Goal: Information Seeking & Learning: Learn about a topic

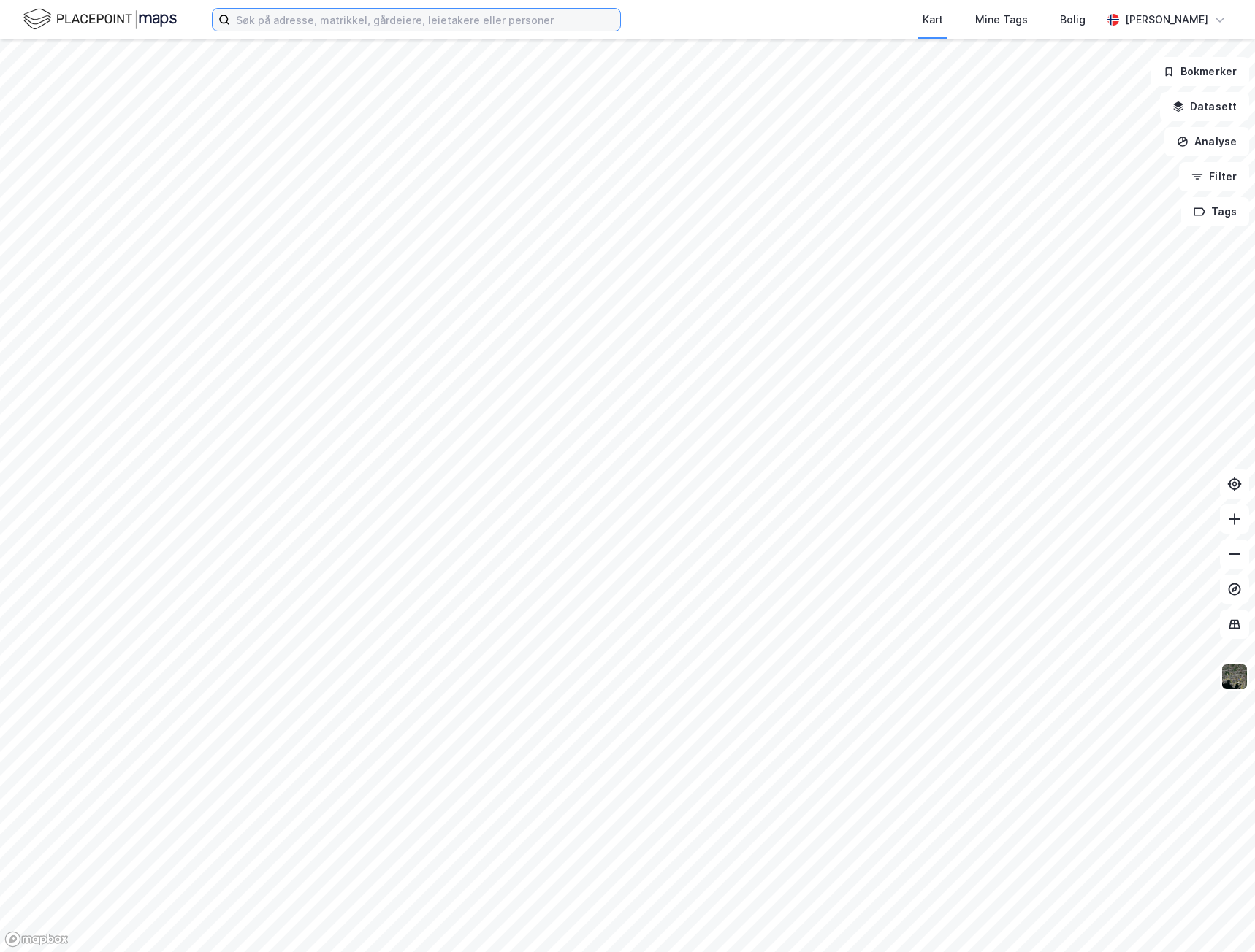
click at [313, 15] on input at bounding box center [425, 20] width 390 height 22
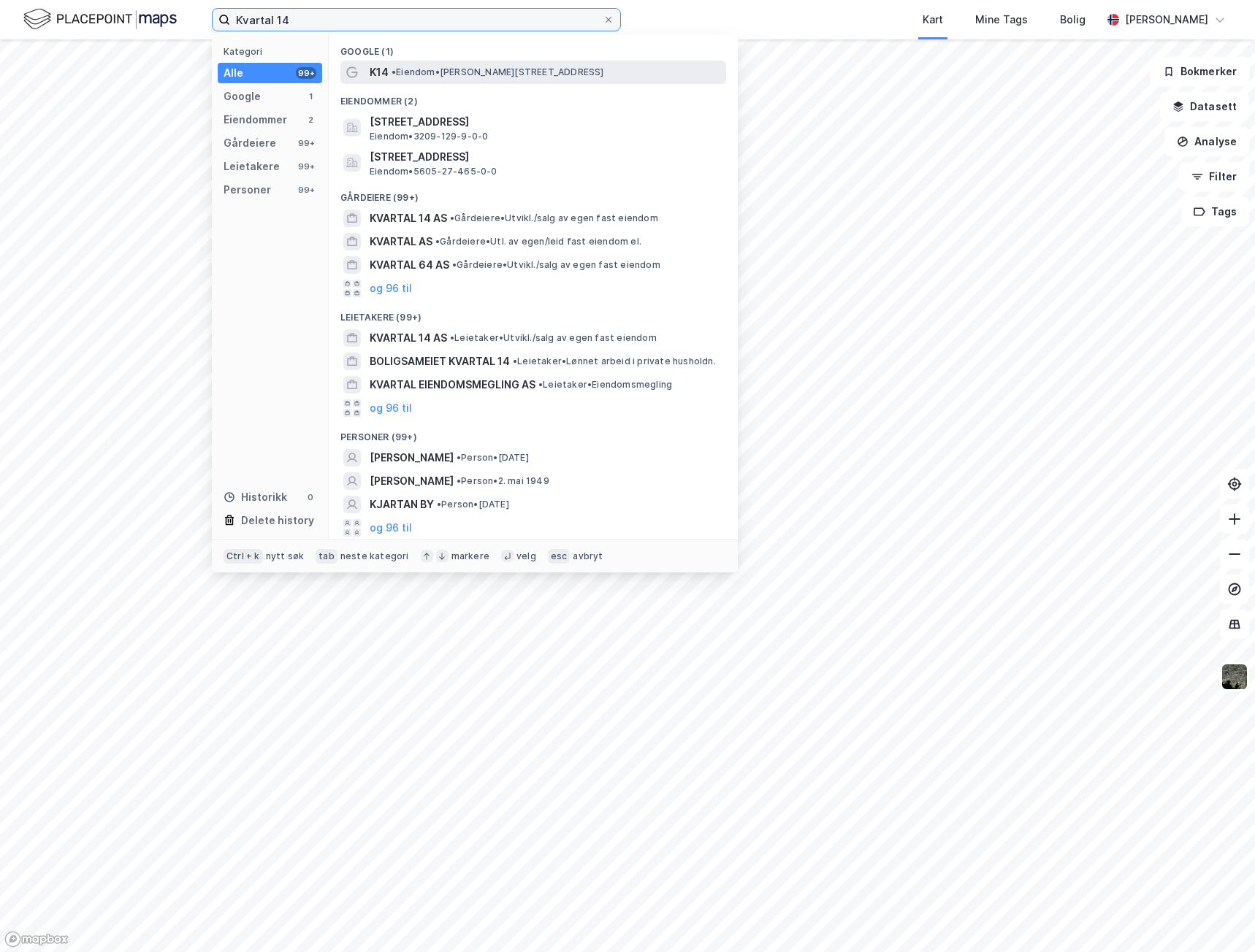
type input "Kvartal 14"
click at [418, 77] on span "• Eiendom • [PERSON_NAME][STREET_ADDRESS]" at bounding box center [497, 73] width 212 height 12
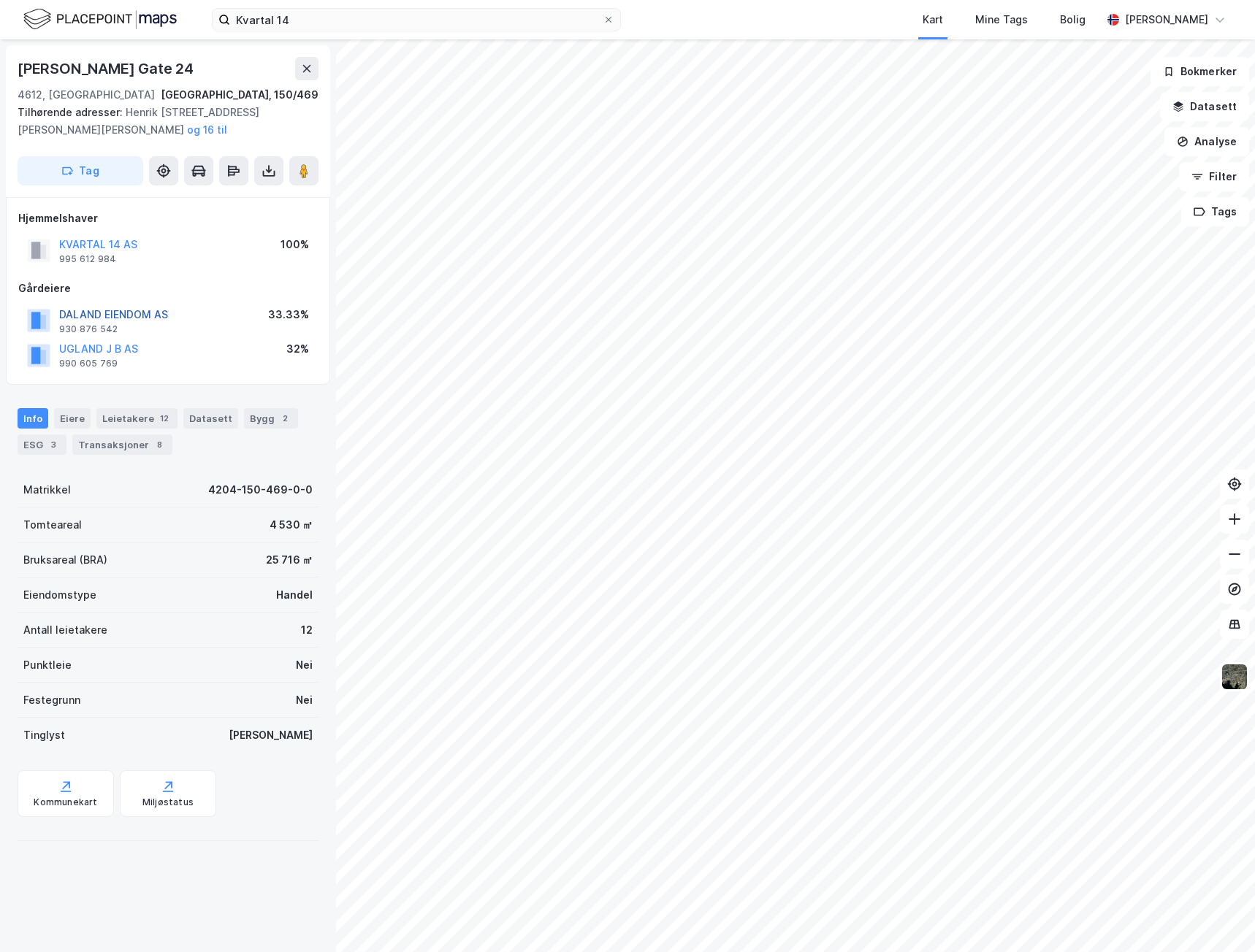
click at [0, 0] on button "DALAND EIENDOM AS" at bounding box center [0, 0] width 0 height 0
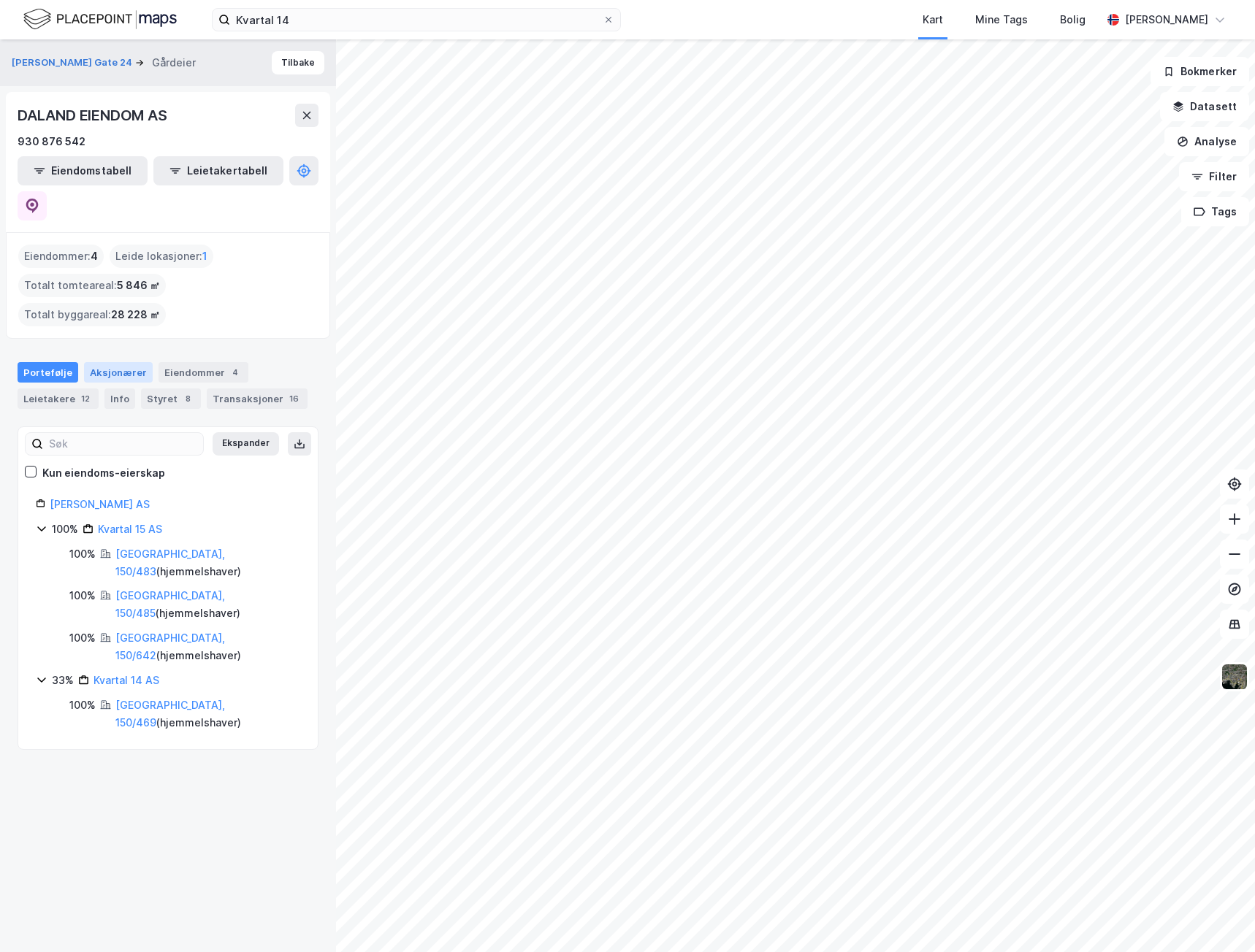
click at [122, 362] on div "Aksjonærer" at bounding box center [118, 372] width 69 height 21
